Goal: Information Seeking & Learning: Compare options

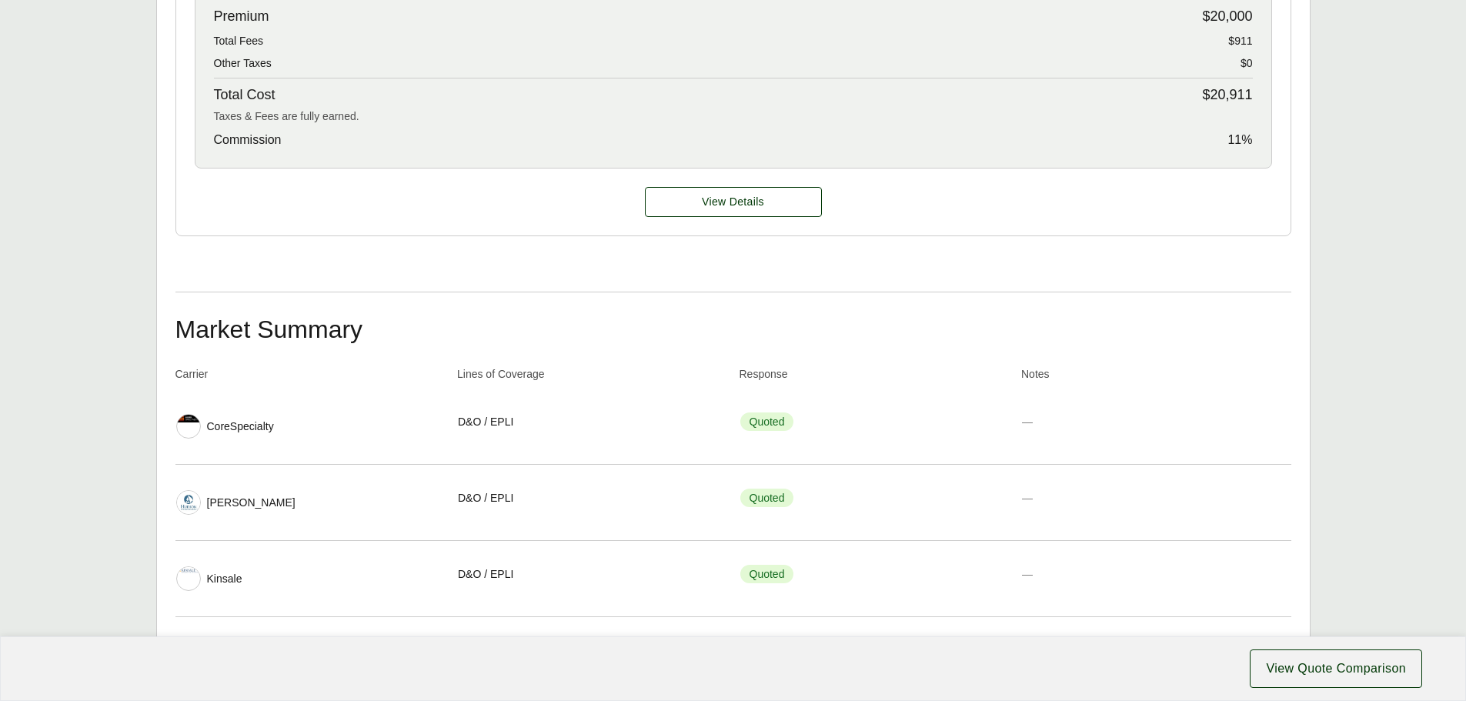
scroll to position [846, 0]
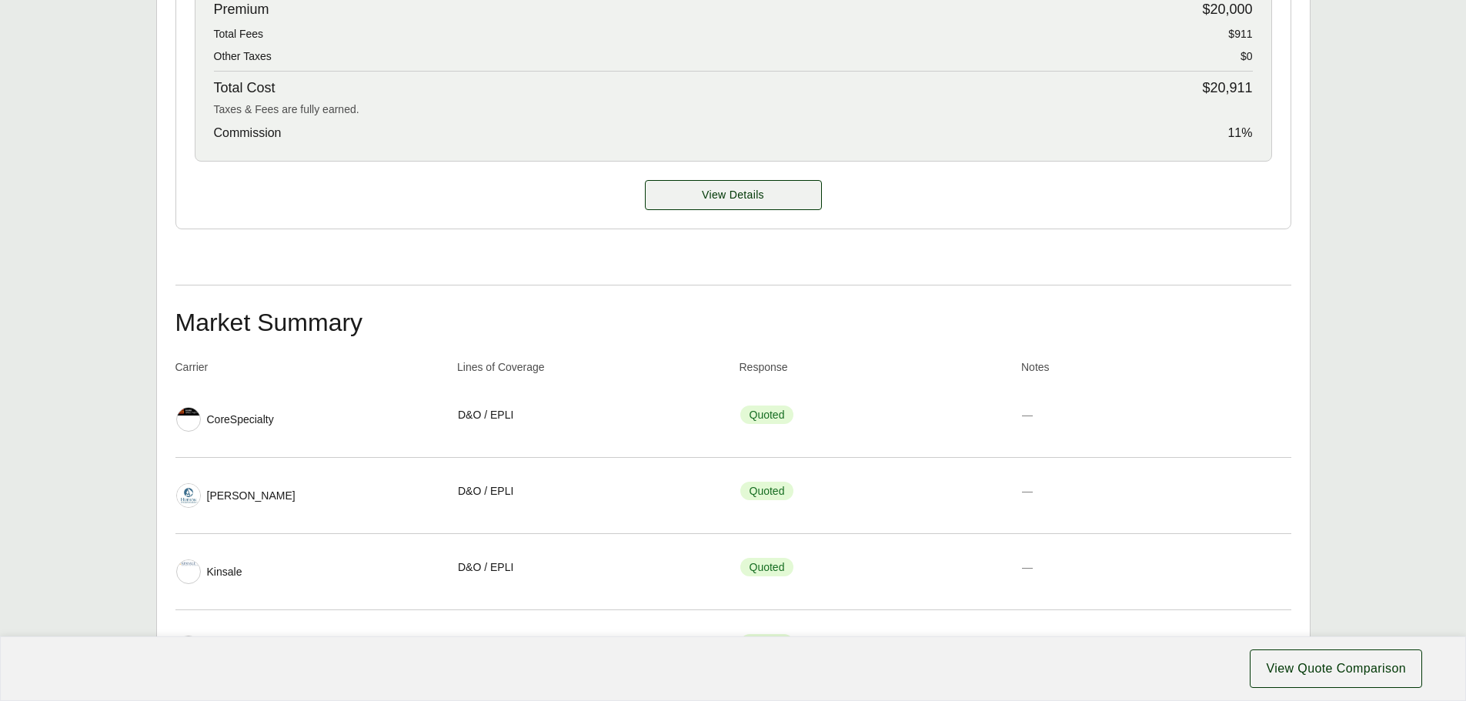
click at [755, 202] on span "View Details" at bounding box center [733, 195] width 62 height 16
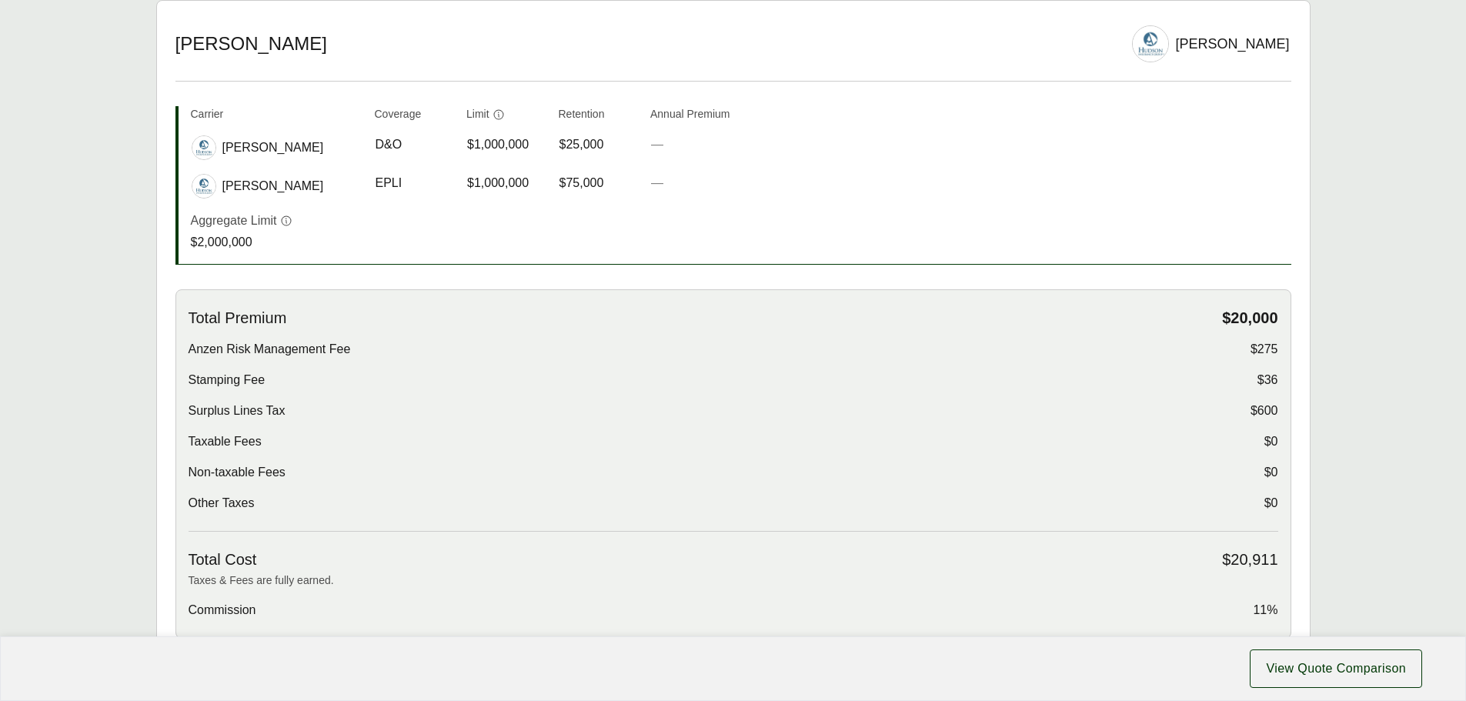
scroll to position [77, 0]
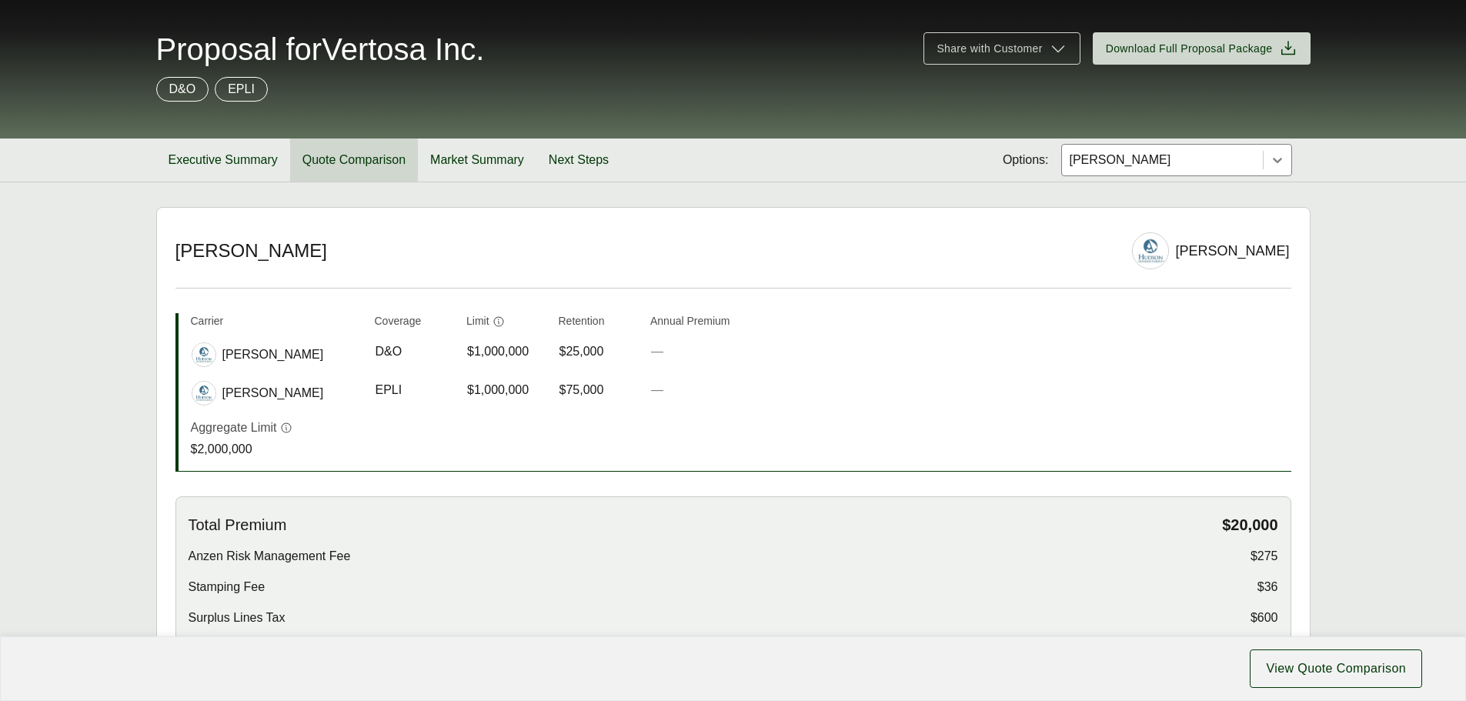
click at [340, 166] on button "Quote Comparison" at bounding box center [354, 160] width 128 height 43
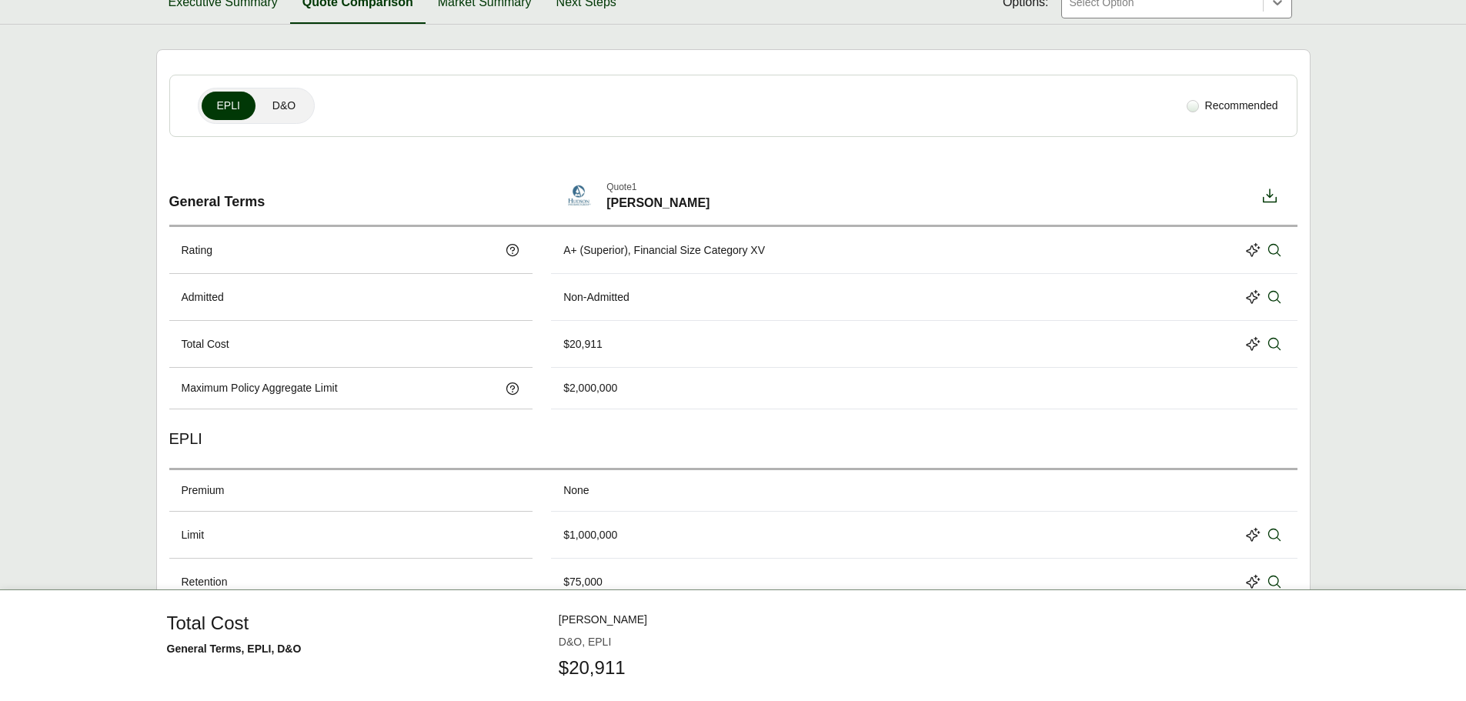
scroll to position [231, 0]
click at [289, 109] on span "D&O" at bounding box center [283, 110] width 23 height 16
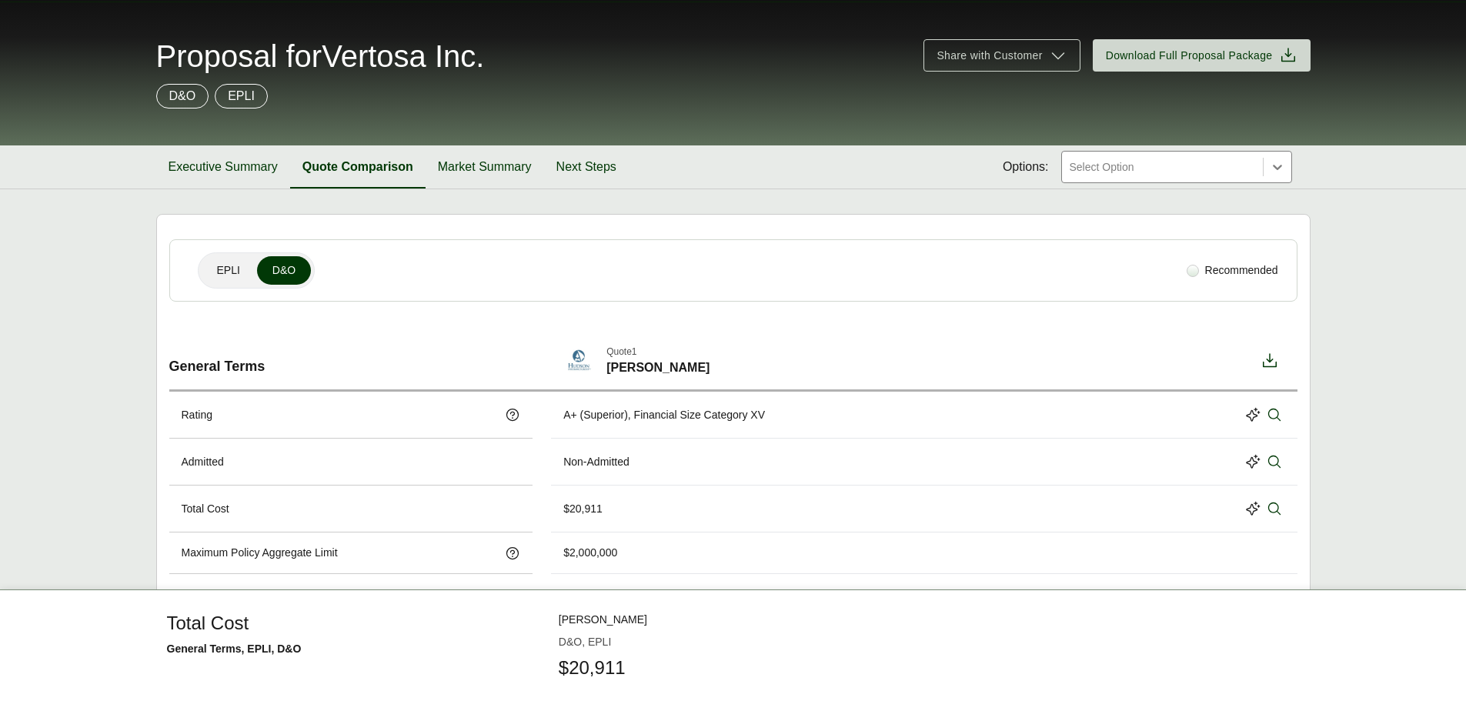
scroll to position [0, 0]
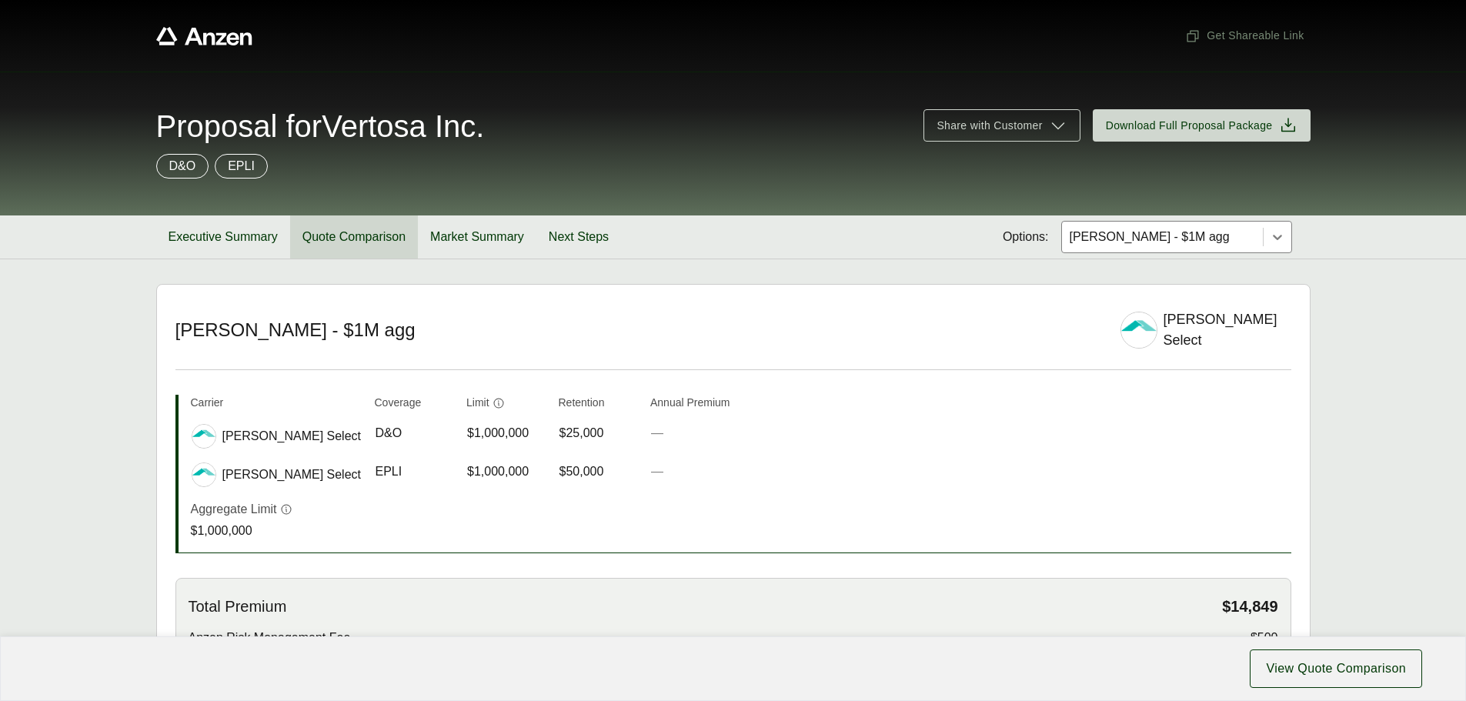
click at [362, 235] on button "Quote Comparison" at bounding box center [354, 236] width 128 height 43
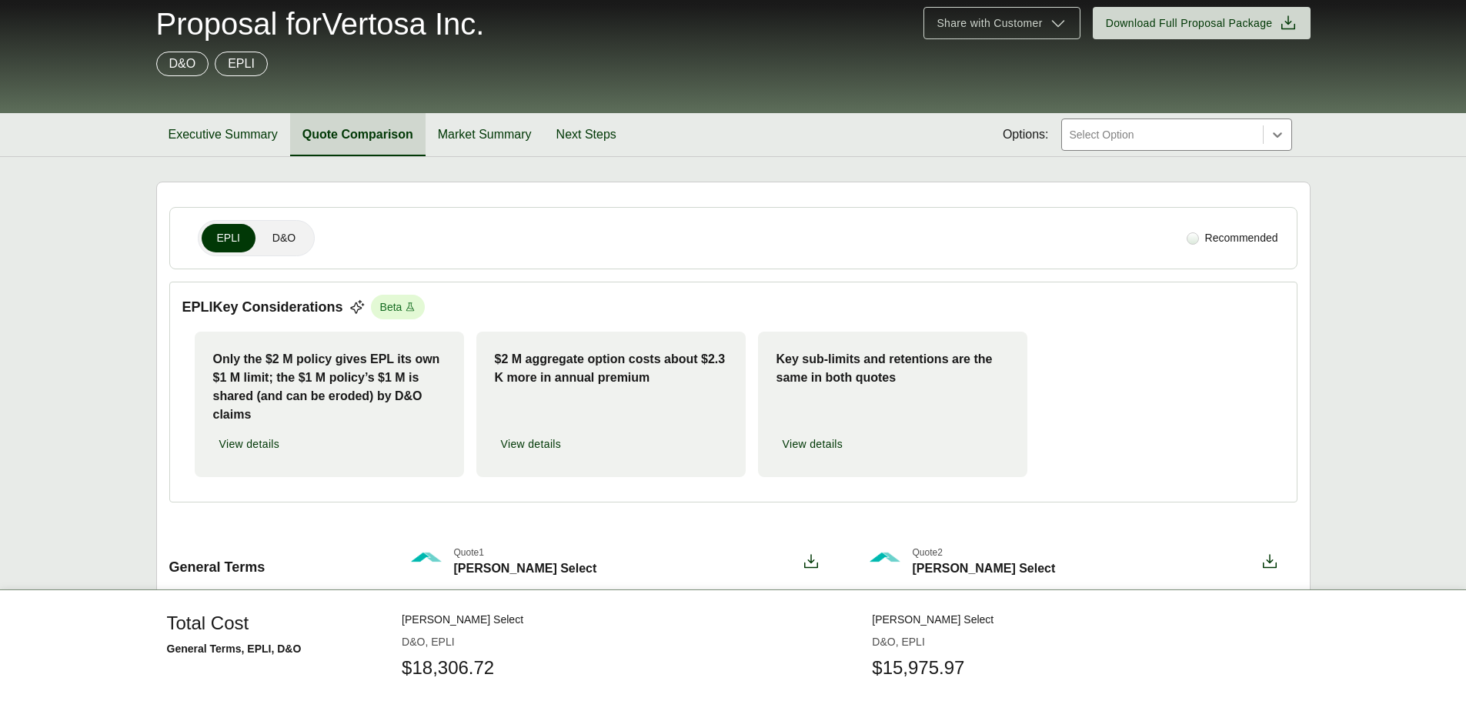
scroll to position [94, 0]
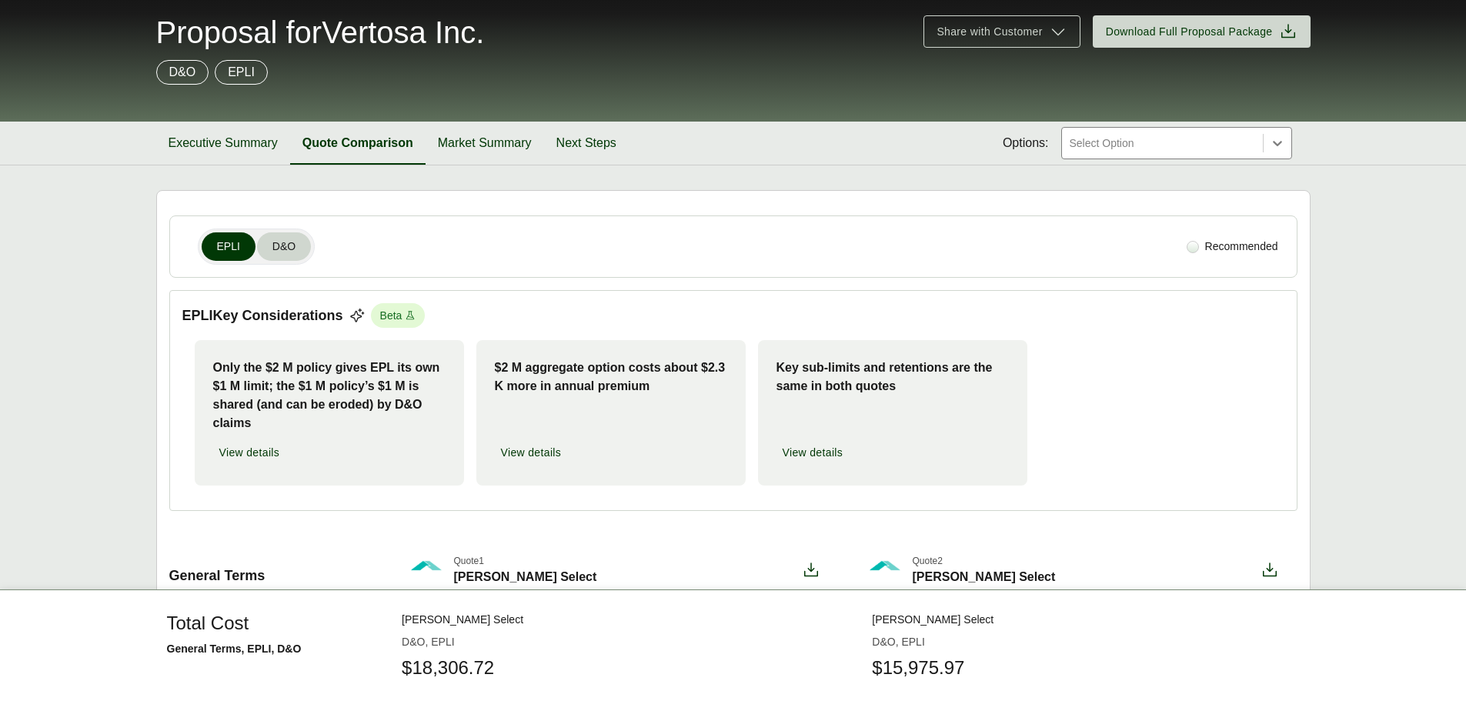
click at [274, 239] on span "D&O" at bounding box center [283, 247] width 23 height 16
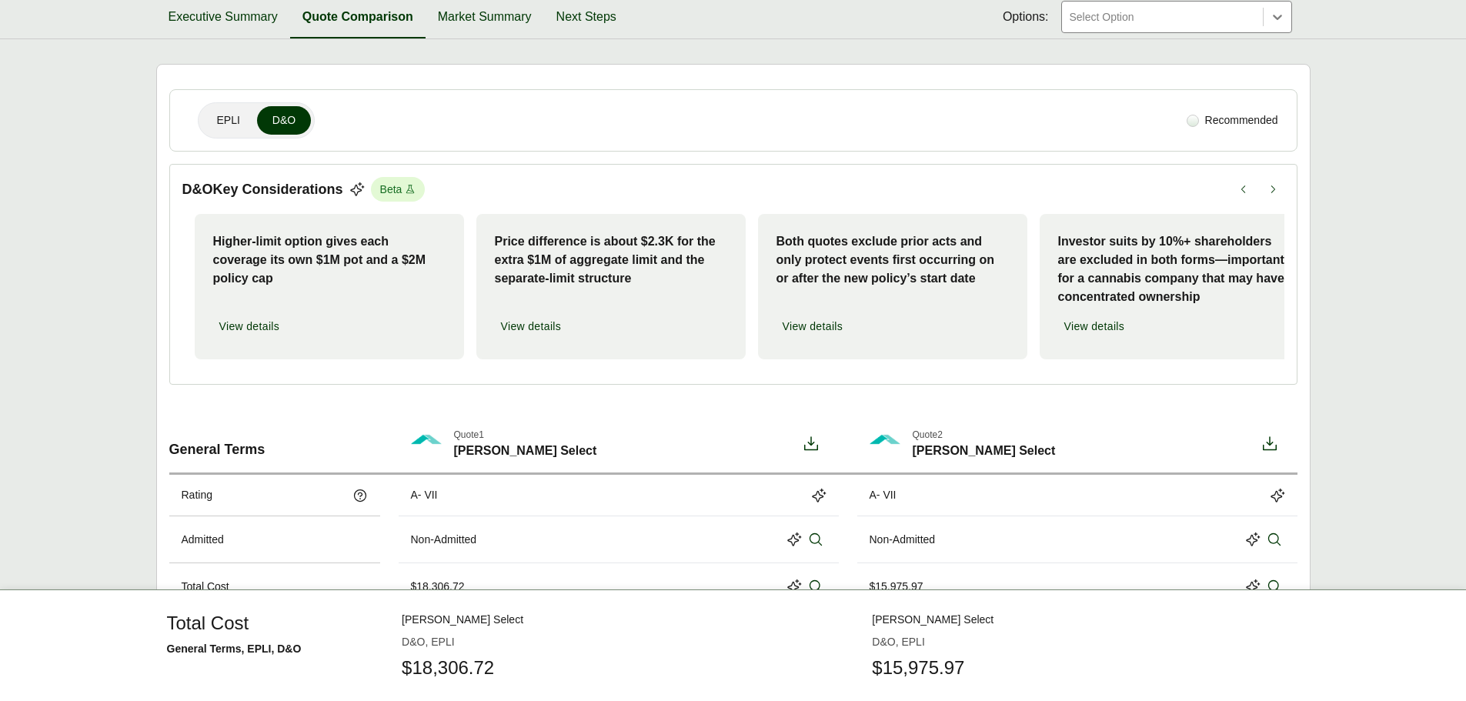
scroll to position [0, 0]
